Goal: Book appointment/travel/reservation

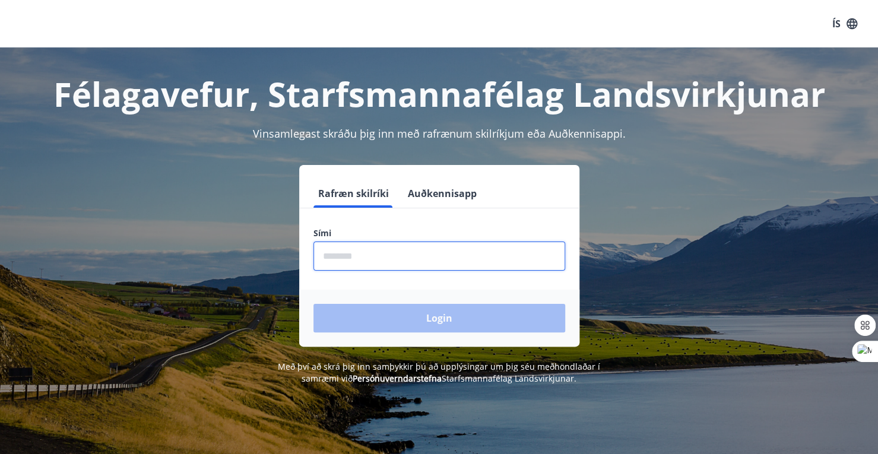
click at [349, 259] on input "phone" at bounding box center [439, 256] width 252 height 29
type input "********"
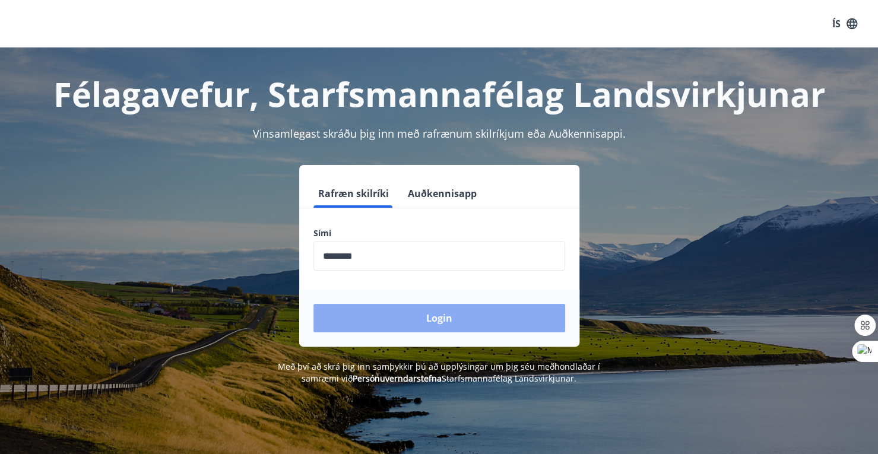
click at [427, 318] on button "Login" at bounding box center [439, 318] width 252 height 28
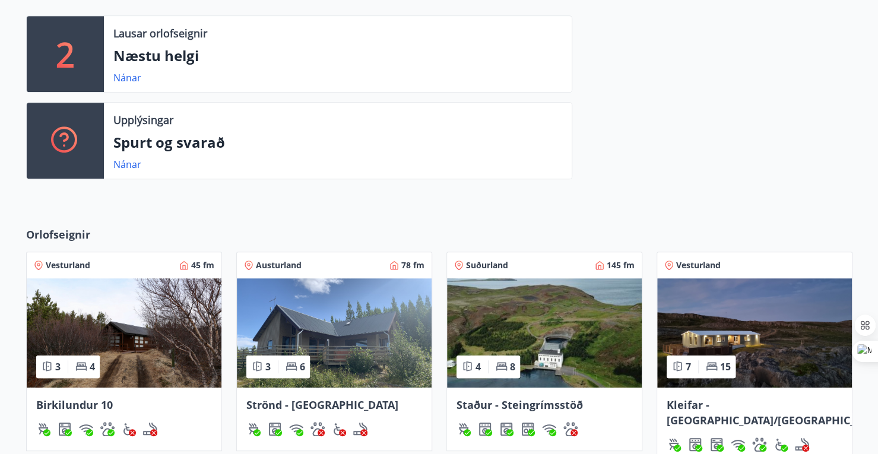
scroll to position [319, 0]
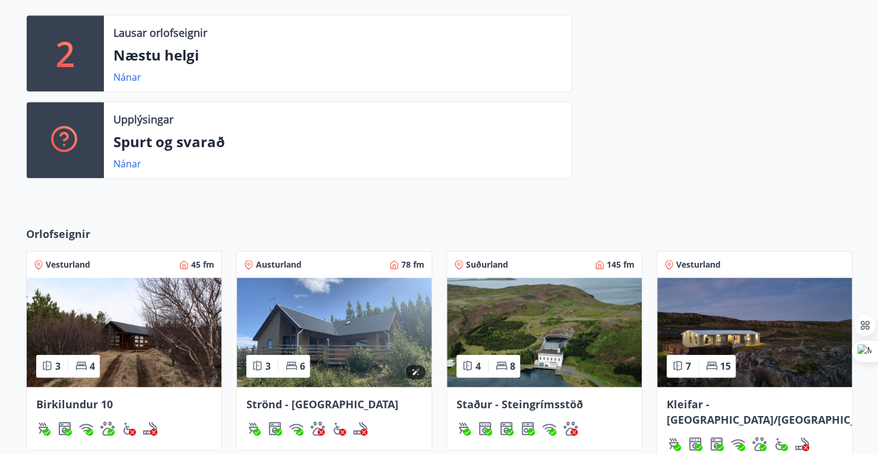
click at [328, 340] on img at bounding box center [334, 332] width 195 height 109
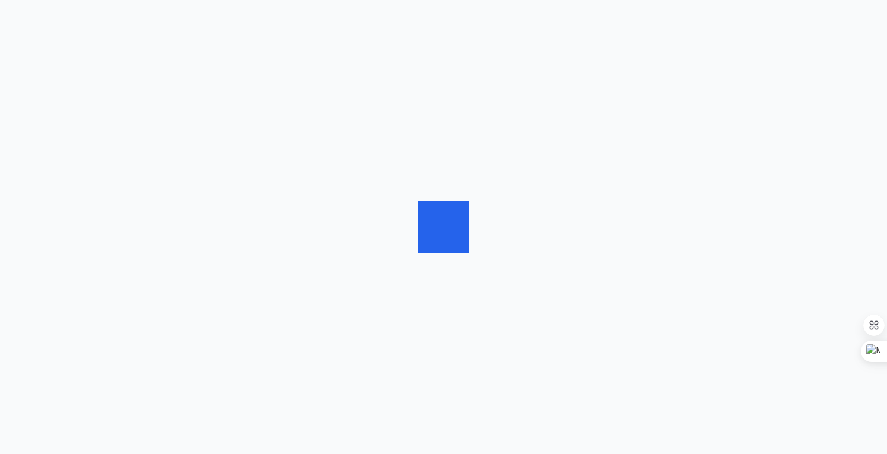
click at [328, 340] on div at bounding box center [443, 227] width 887 height 454
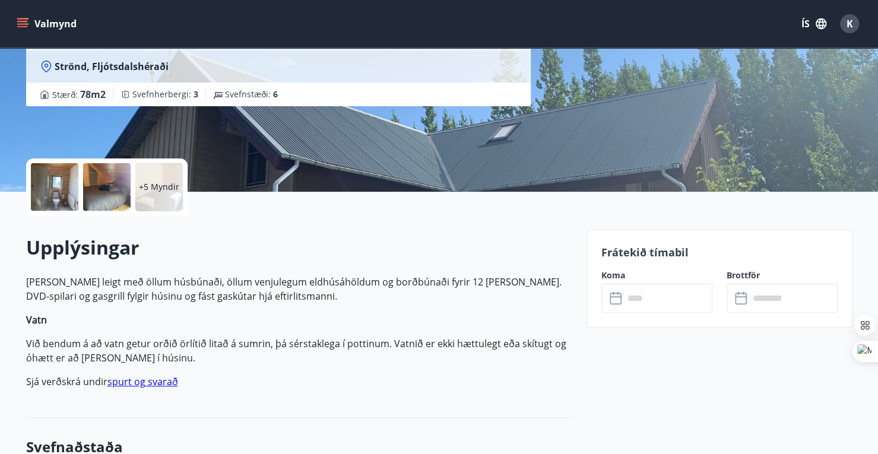
scroll to position [165, 0]
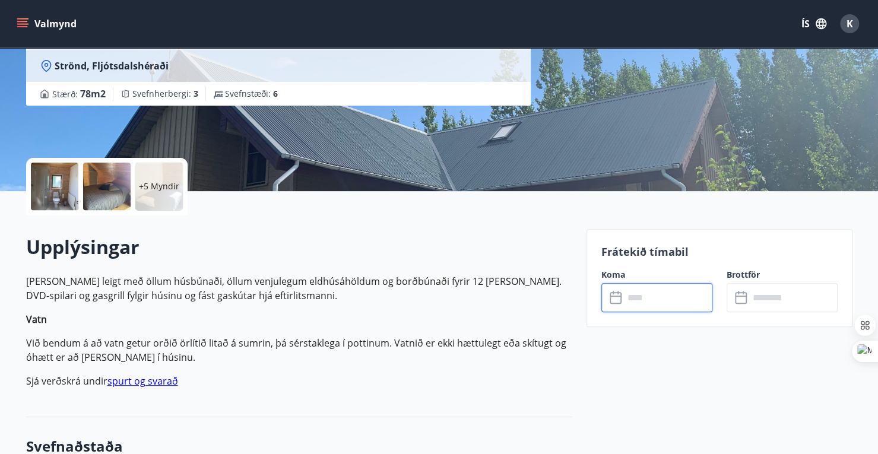
click at [693, 297] on input "text" at bounding box center [668, 297] width 88 height 29
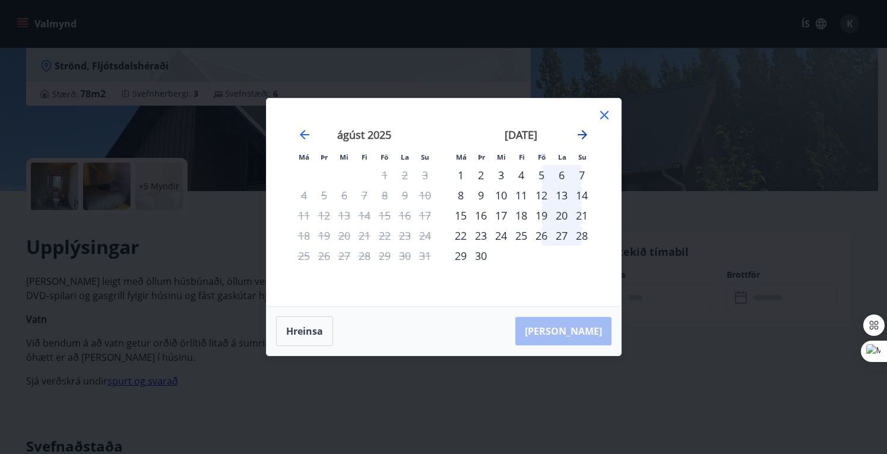
drag, startPoint x: 585, startPoint y: 137, endPoint x: 576, endPoint y: 133, distance: 10.4
click at [576, 133] on icon "Move forward to switch to the next month." at bounding box center [582, 135] width 14 height 14
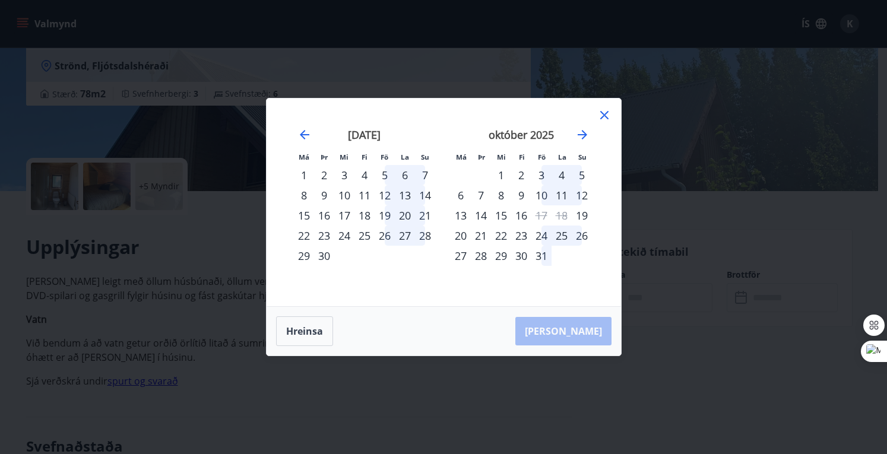
click at [457, 183] on td "Calendar" at bounding box center [461, 175] width 20 height 20
click at [304, 136] on icon "Move backward to switch to the previous month." at bounding box center [304, 135] width 14 height 14
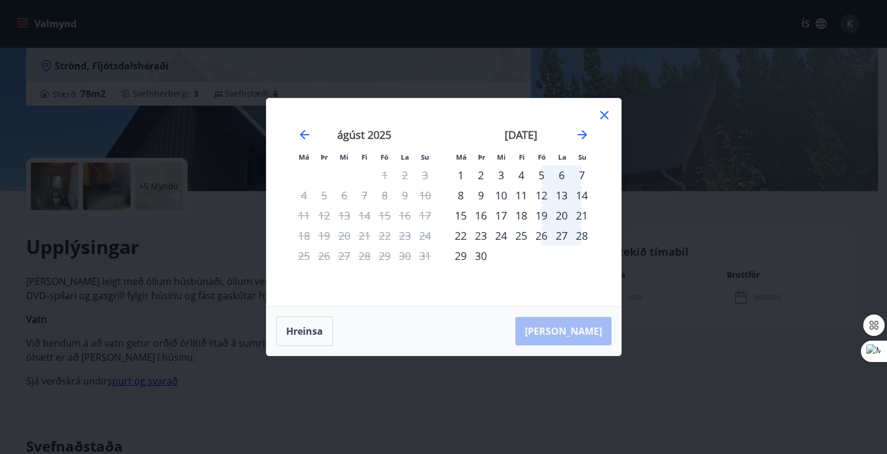
click at [602, 116] on icon at bounding box center [604, 115] width 14 height 14
